Goal: Transaction & Acquisition: Subscribe to service/newsletter

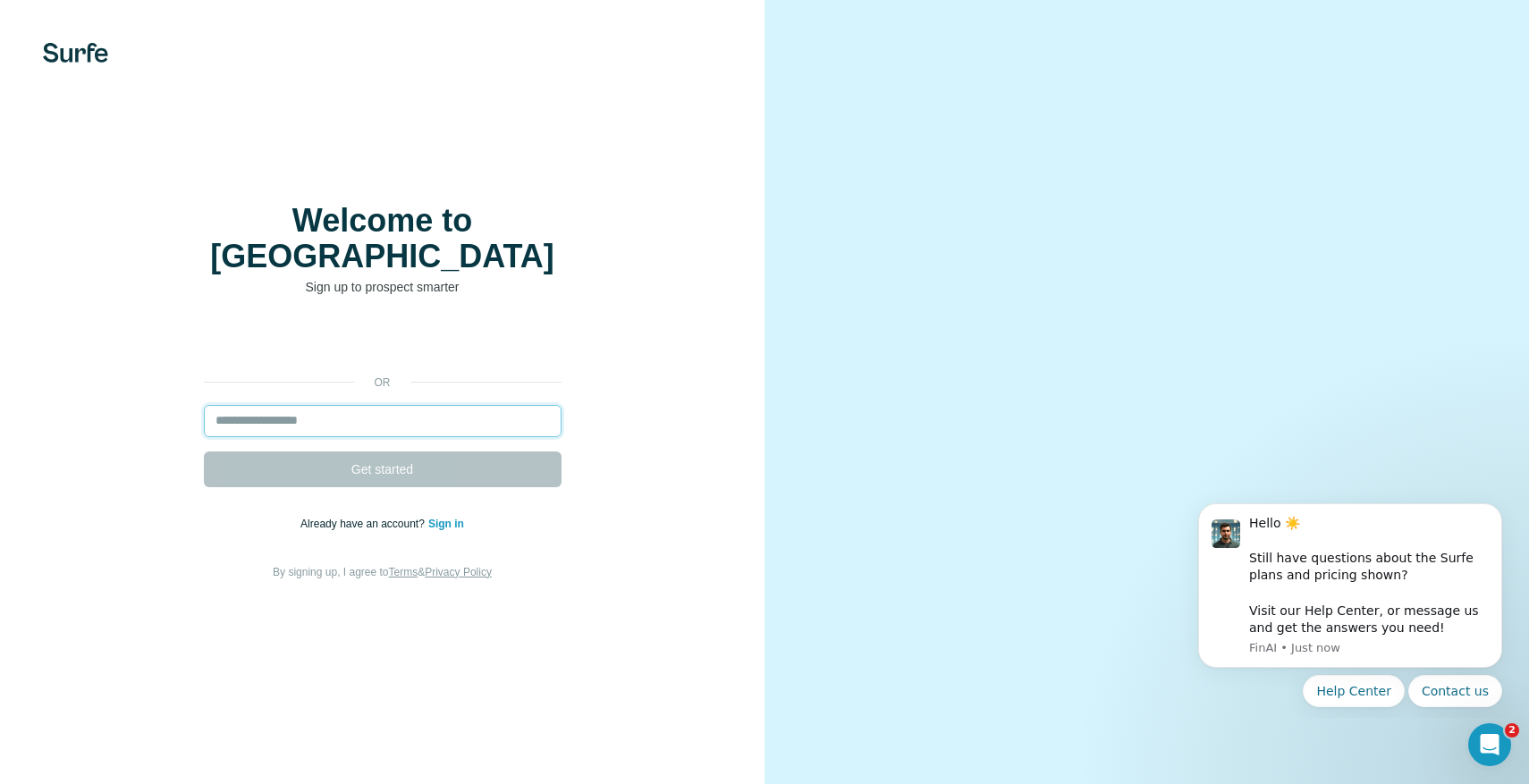
click at [301, 409] on input "email" at bounding box center [383, 421] width 358 height 32
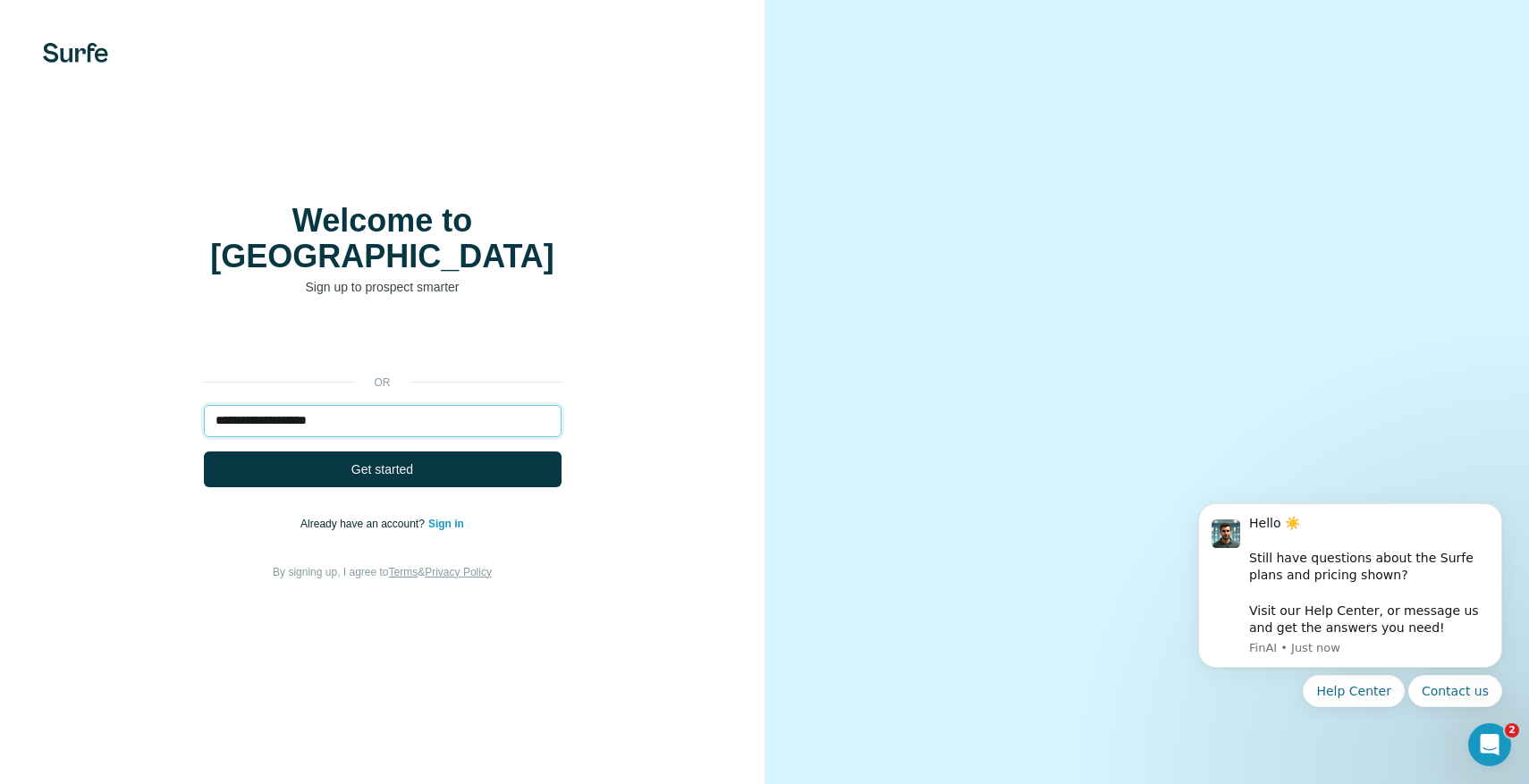
type input "**********"
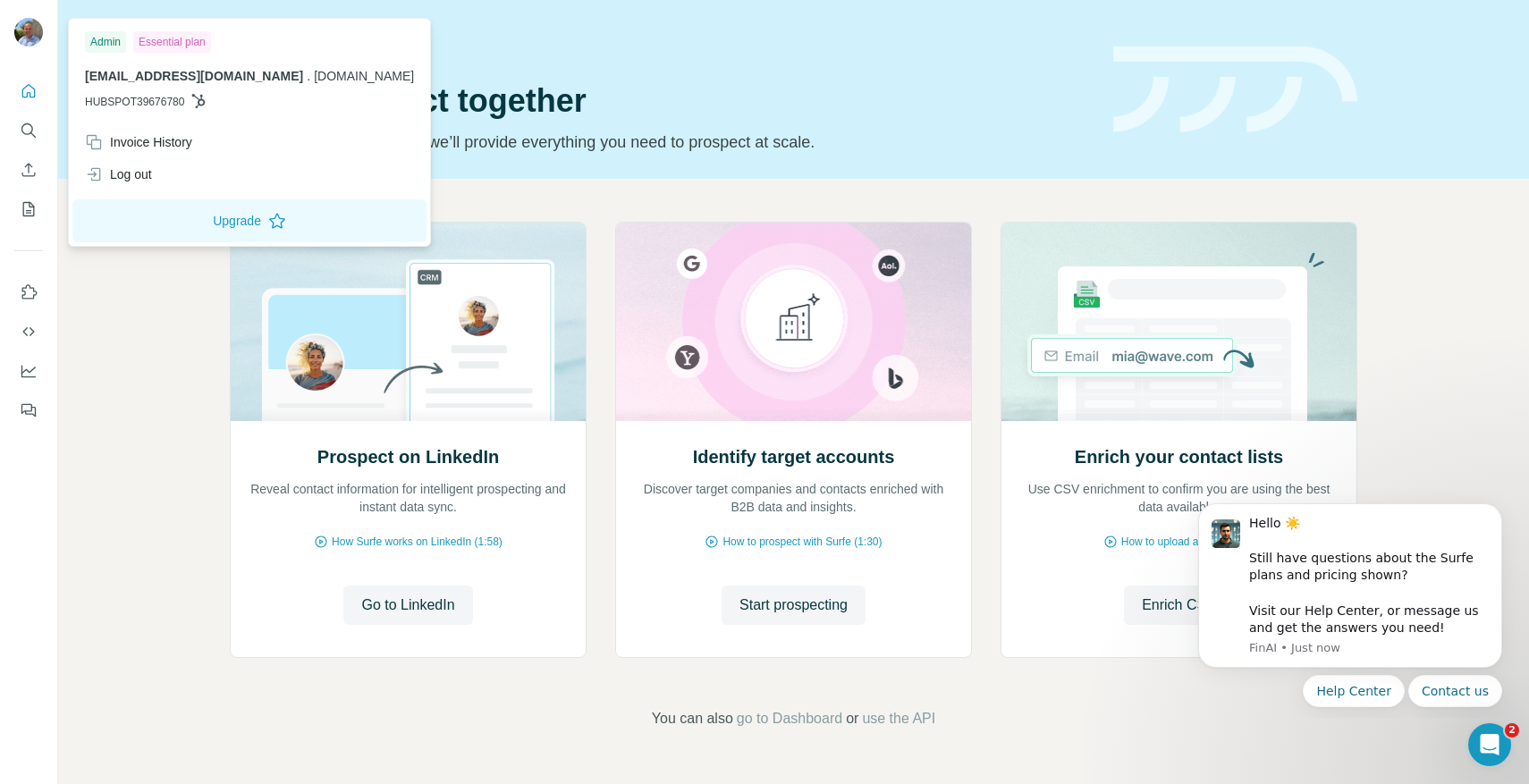
click at [22, 33] on img at bounding box center [29, 32] width 29 height 29
click at [231, 225] on button "Upgrade" at bounding box center [249, 220] width 354 height 43
